Goal: Find specific page/section: Find specific page/section

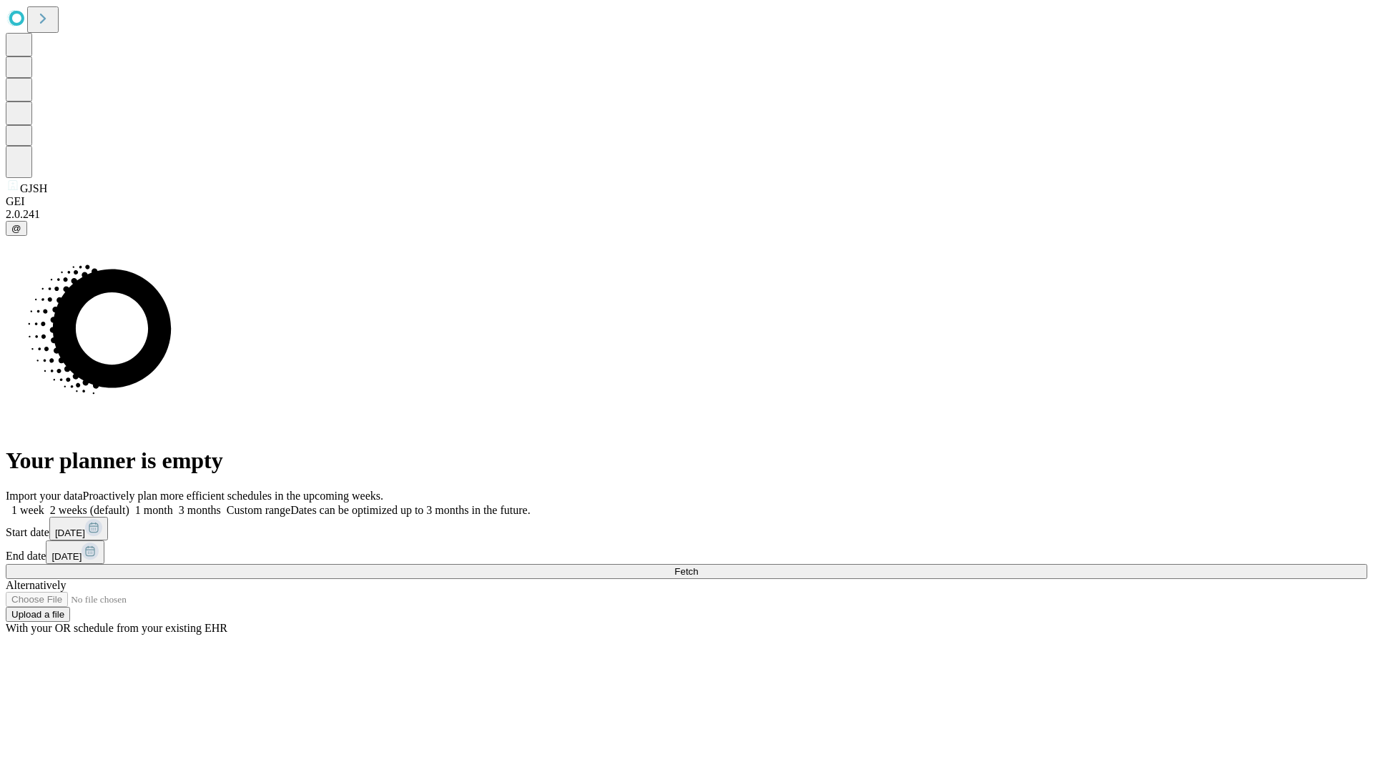
click at [698, 566] on span "Fetch" at bounding box center [686, 571] width 24 height 11
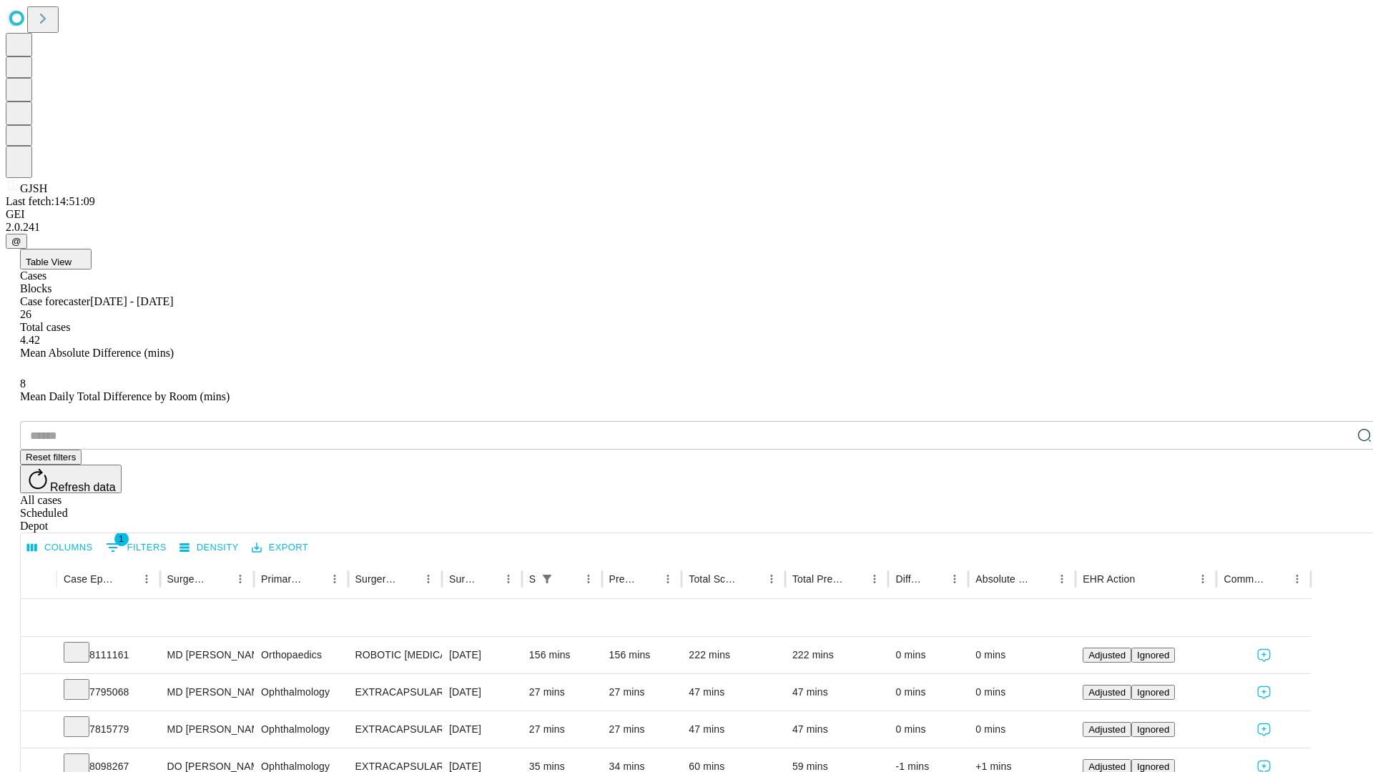
scroll to position [47, 0]
click at [84, 644] on icon at bounding box center [76, 651] width 14 height 14
